Goal: Task Accomplishment & Management: Use online tool/utility

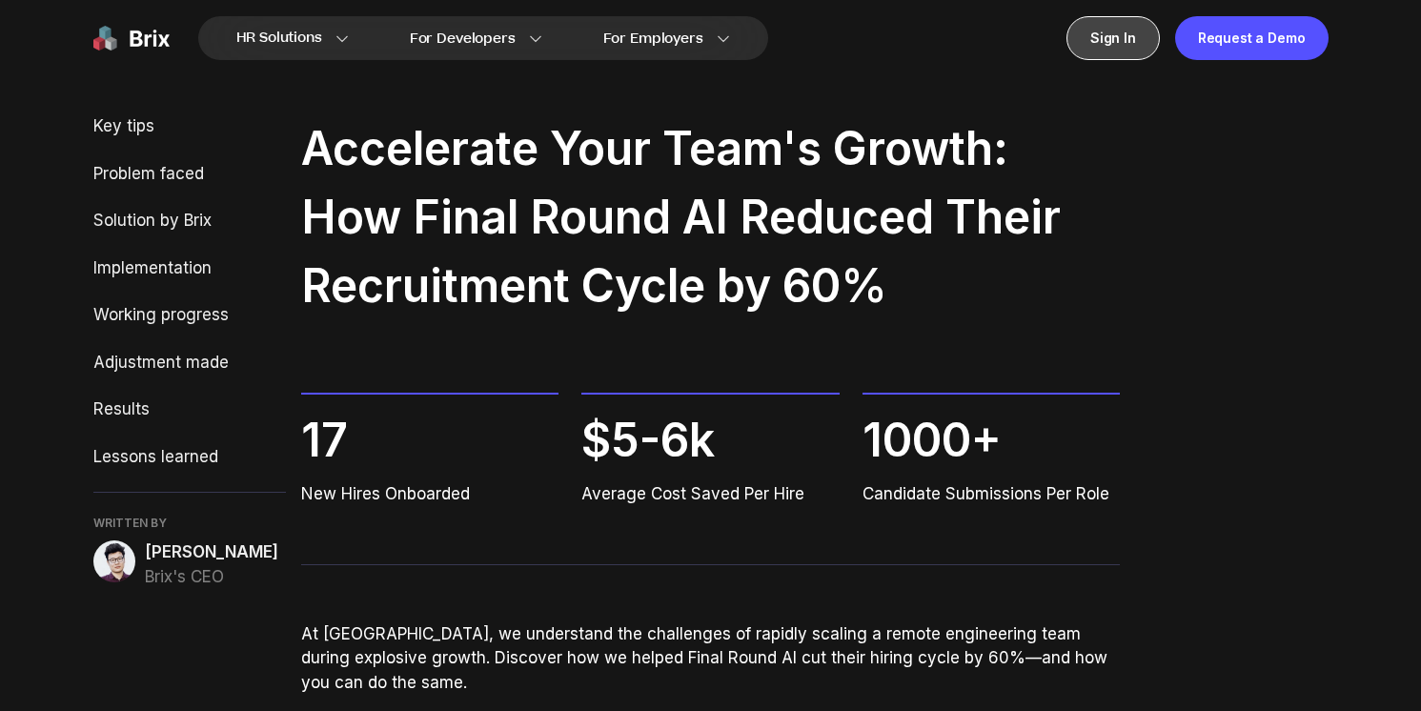
click at [1133, 35] on div "Sign In" at bounding box center [1113, 38] width 93 height 44
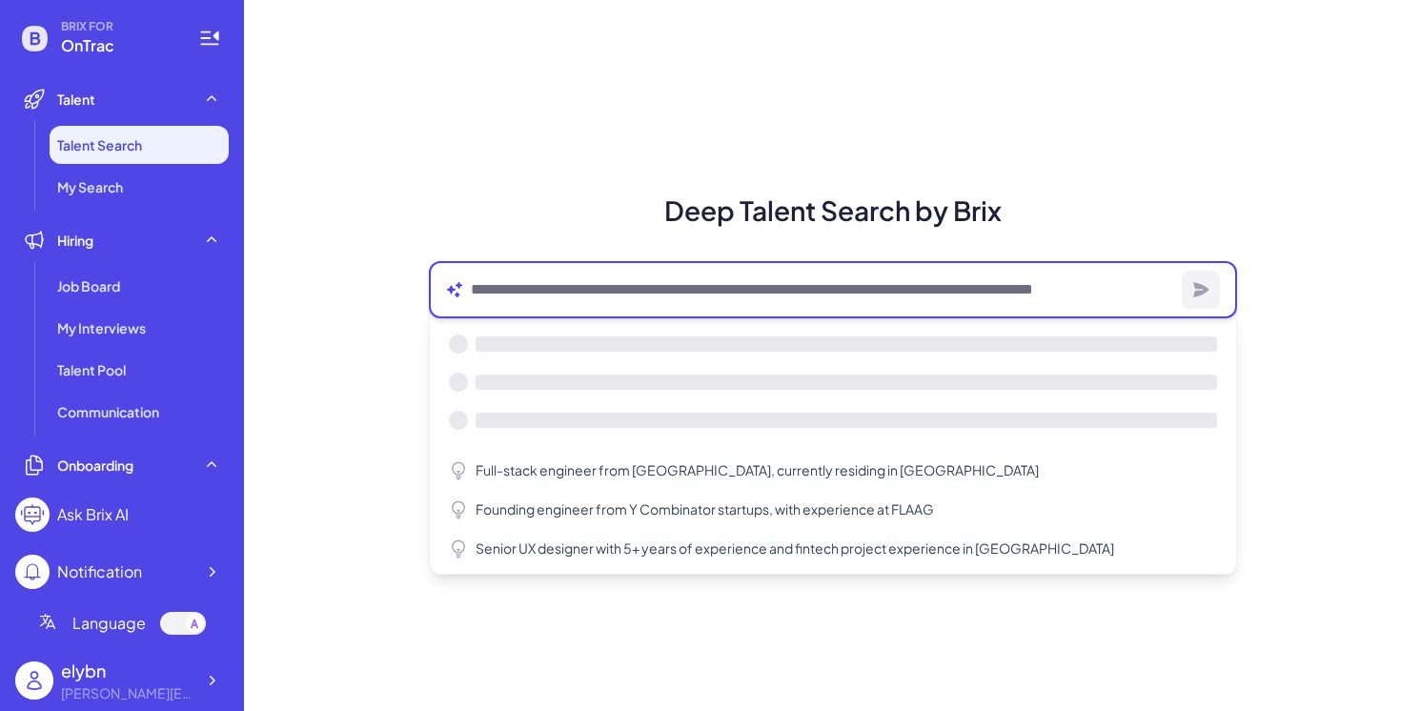
click at [623, 286] on textarea at bounding box center [823, 289] width 704 height 23
